Goal: Find specific page/section: Find specific page/section

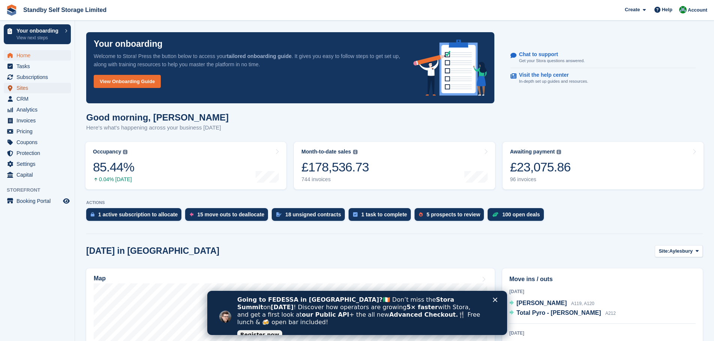
click at [37, 87] on span "Sites" at bounding box center [38, 88] width 45 height 10
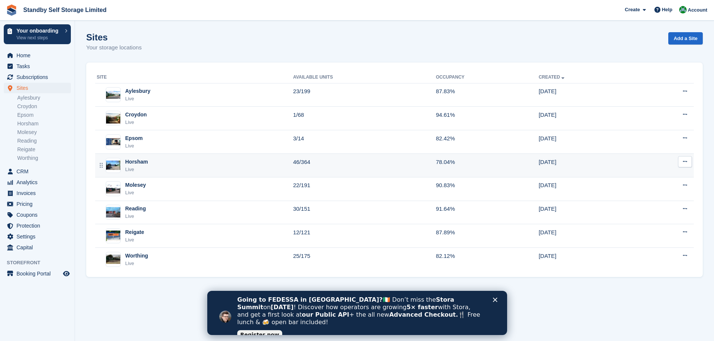
click at [148, 163] on div "Horsham Live" at bounding box center [195, 165] width 196 height 15
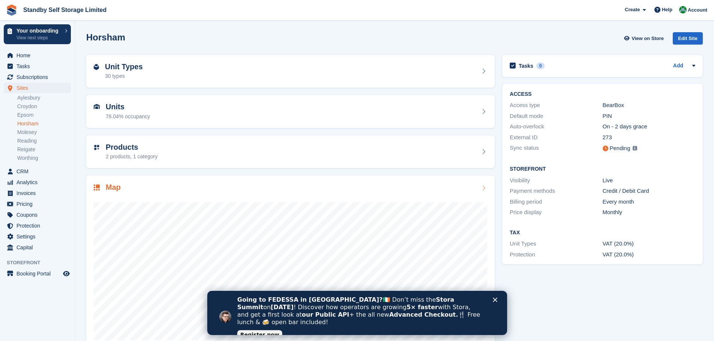
click at [186, 198] on div at bounding box center [290, 268] width 393 height 150
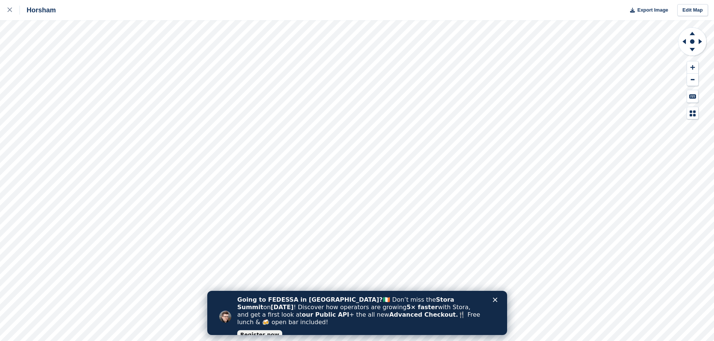
click at [493, 298] on icon "Close" at bounding box center [494, 300] width 4 height 4
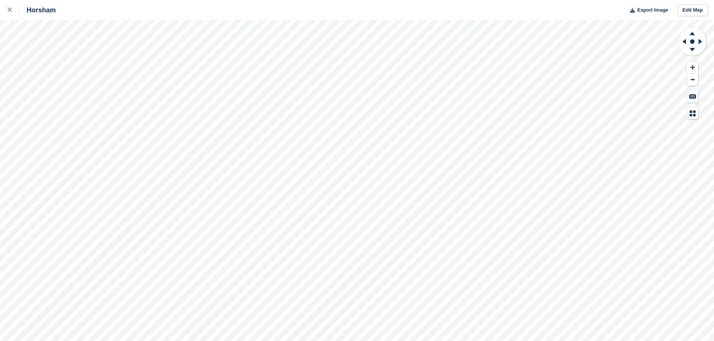
click at [381, 341] on html "Horsham Export Image Edit Map" at bounding box center [357, 170] width 714 height 341
click at [75, 0] on html "Horsham Export Image Edit Map" at bounding box center [357, 170] width 714 height 341
